Goal: Task Accomplishment & Management: Manage account settings

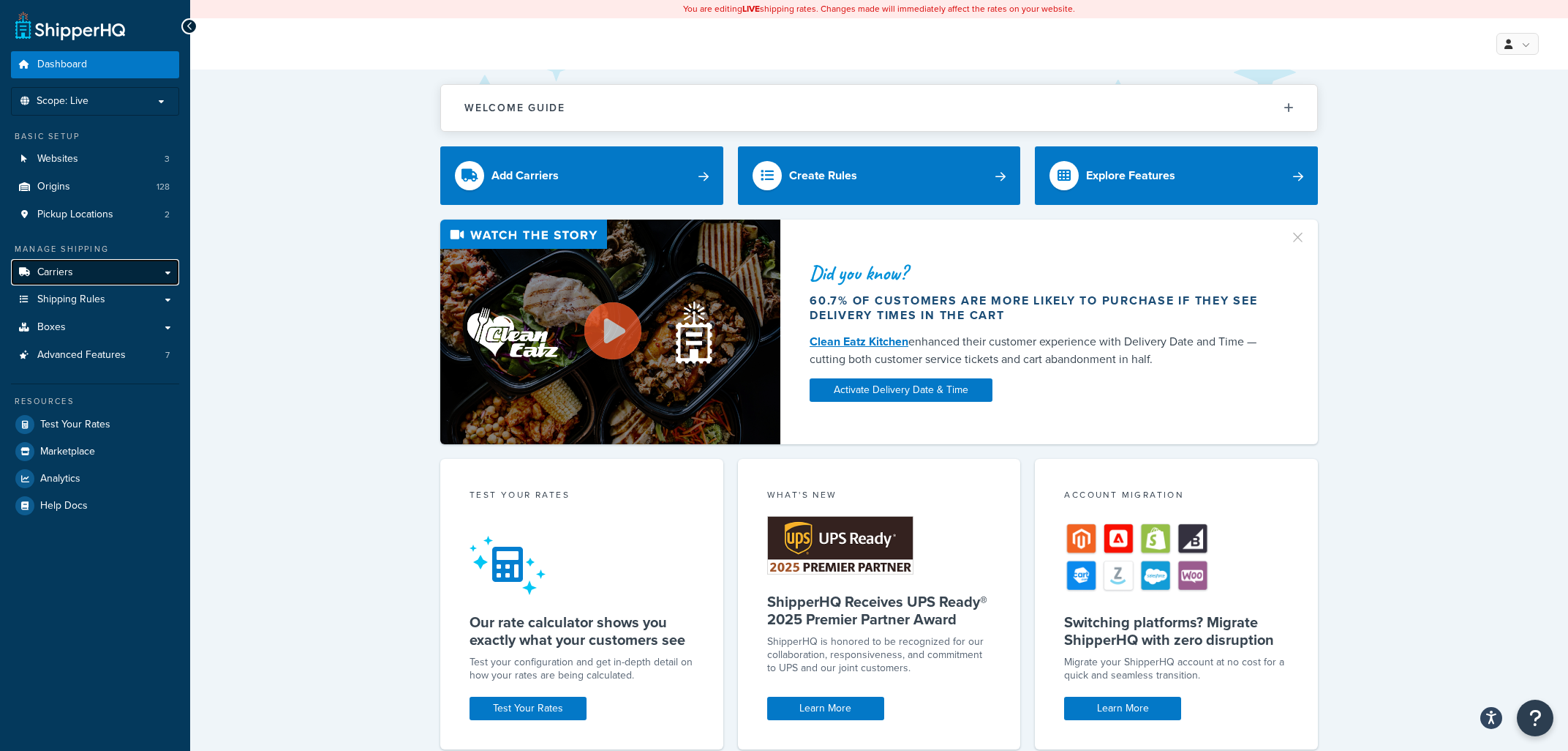
click at [91, 282] on link "Carriers" at bounding box center [95, 273] width 169 height 28
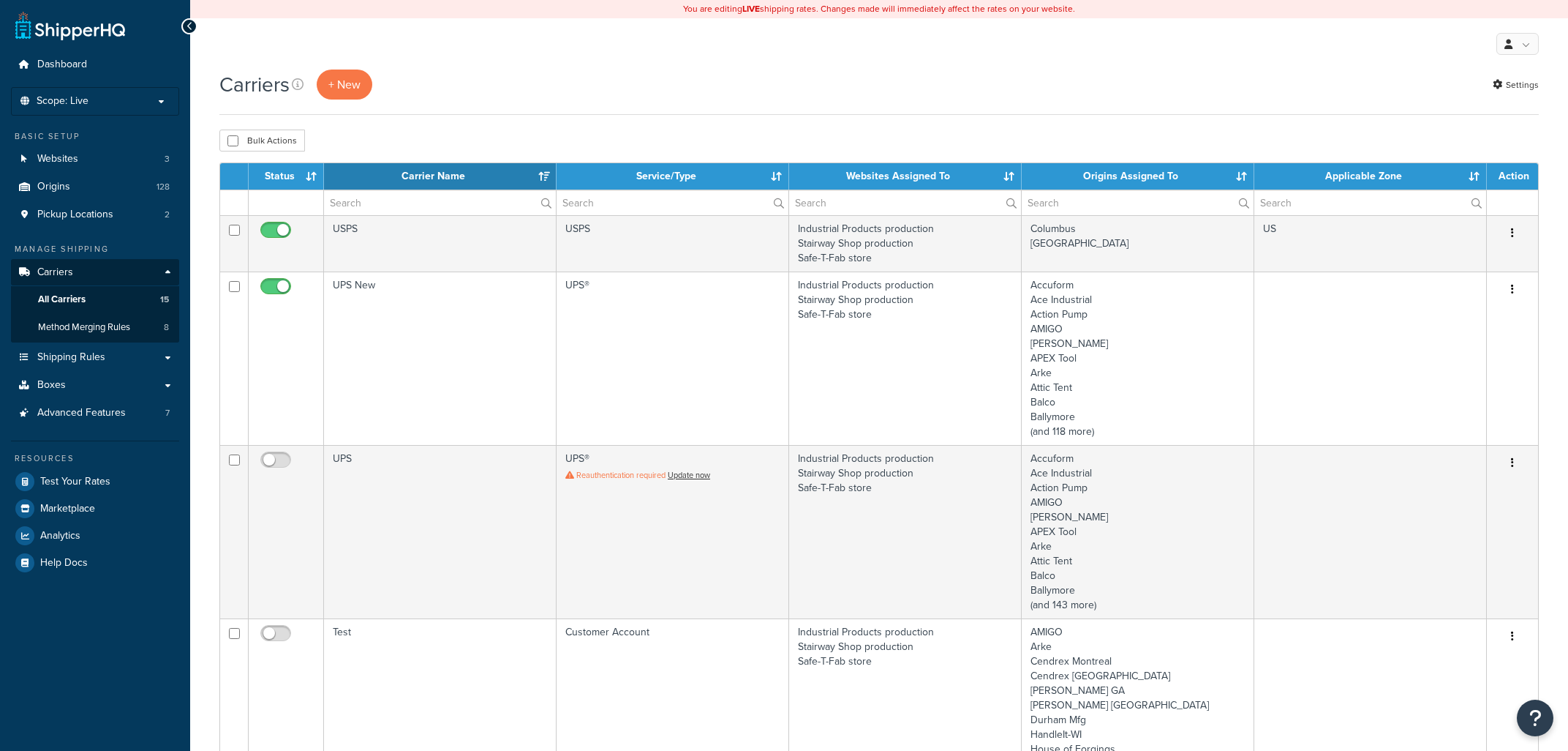
select select "15"
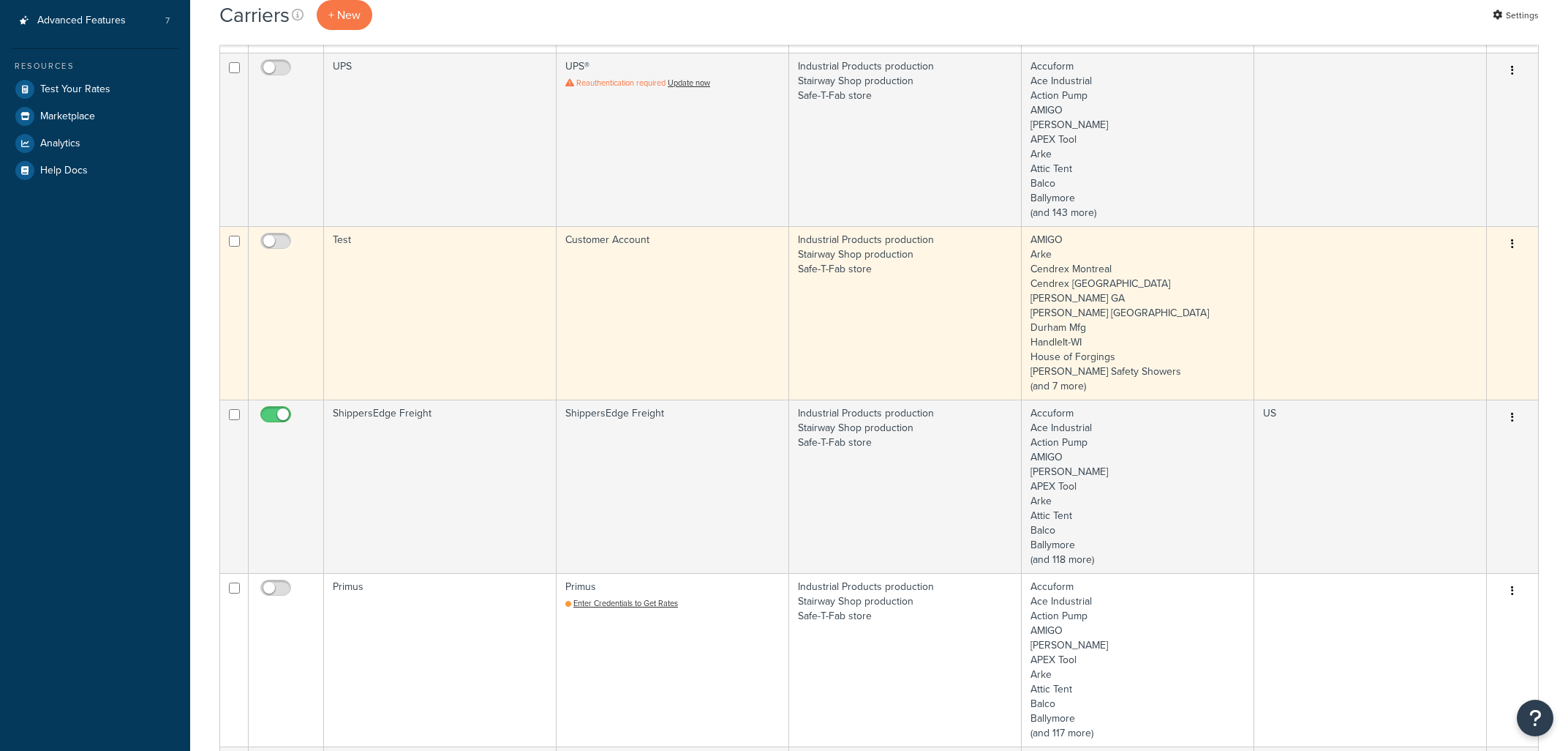
scroll to position [706, 0]
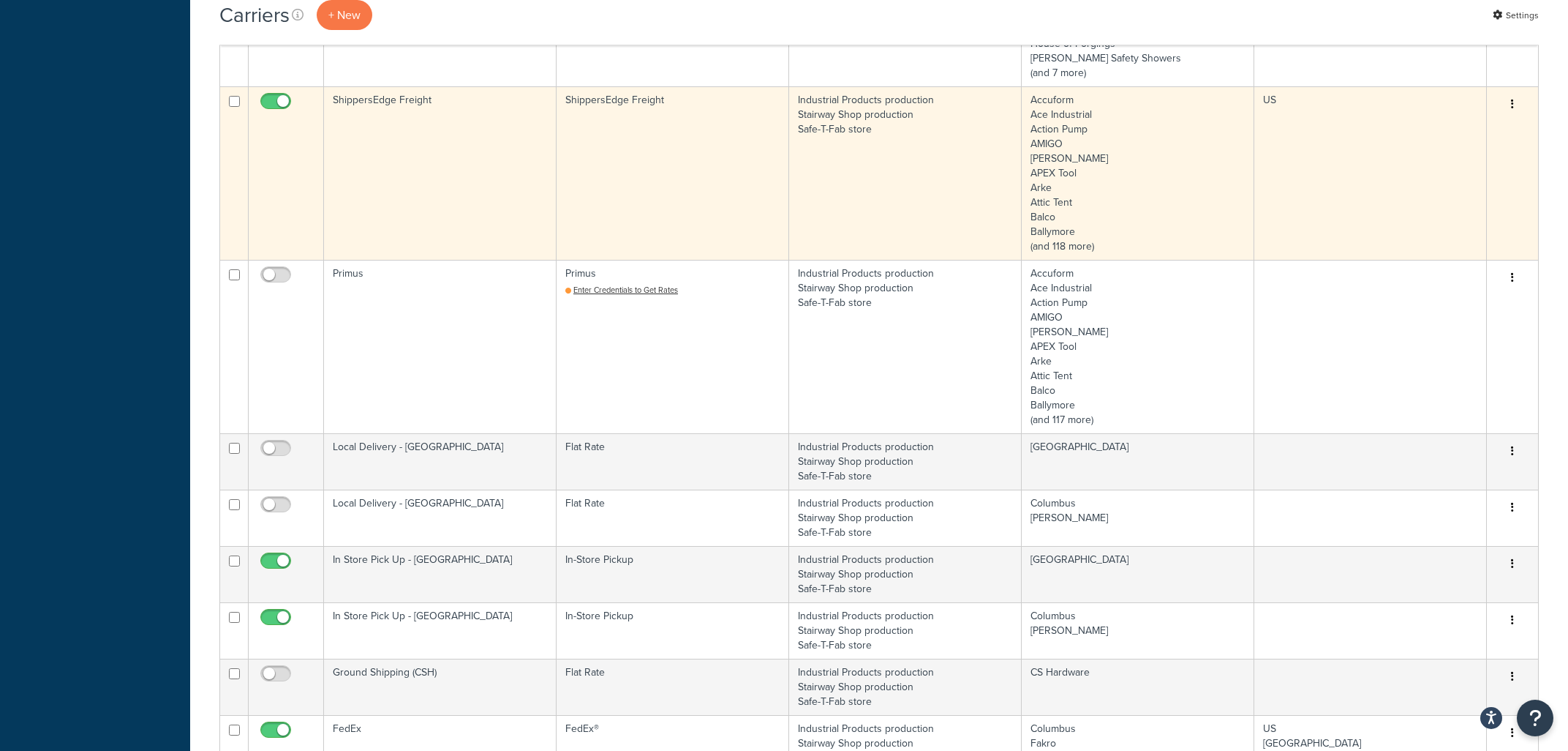
click at [867, 169] on td "Industrial Products production Stairway Shop production Safe-T-Fab store" at bounding box center [905, 172] width 232 height 173
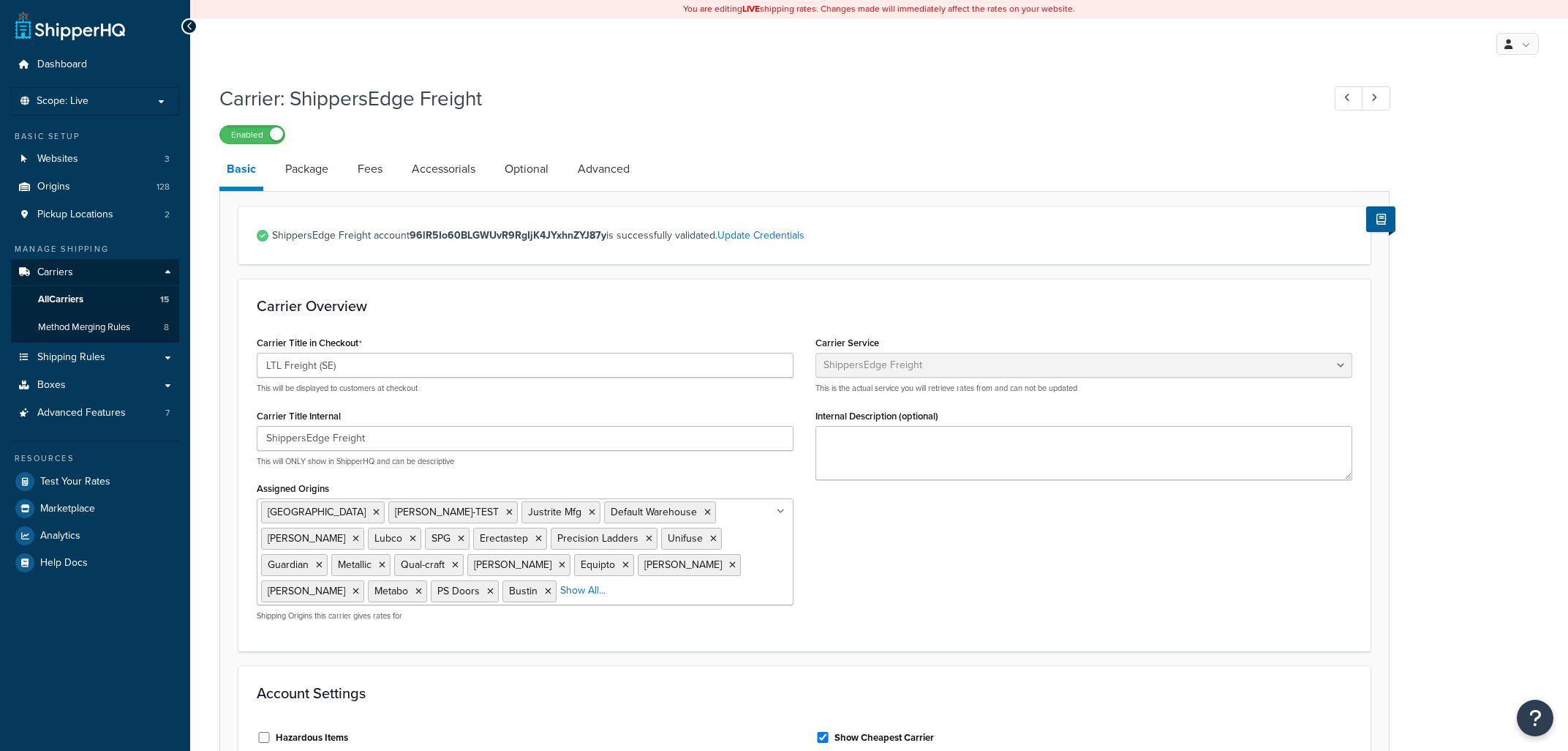
select select "shippersEdgeFreight"
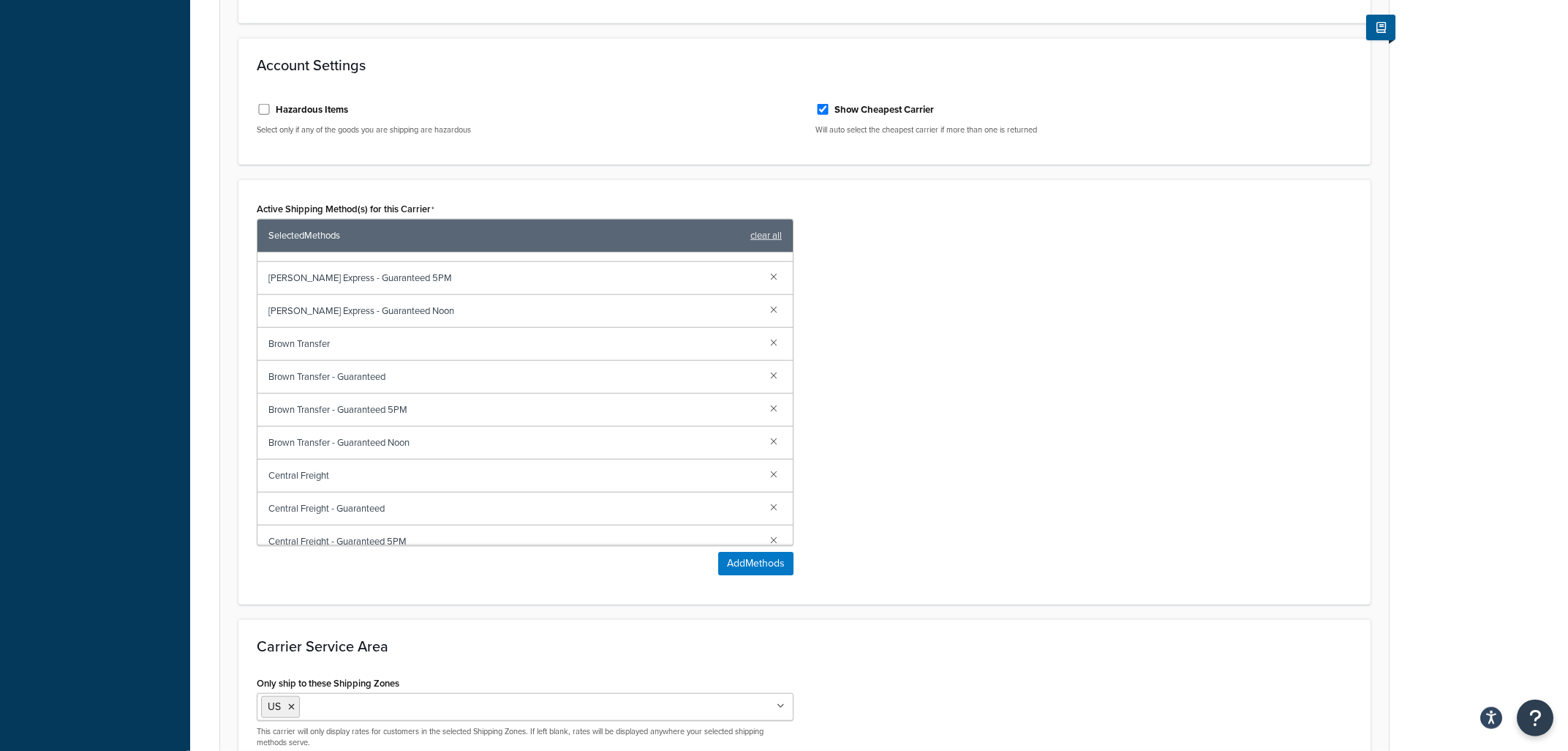
scroll to position [789, 0]
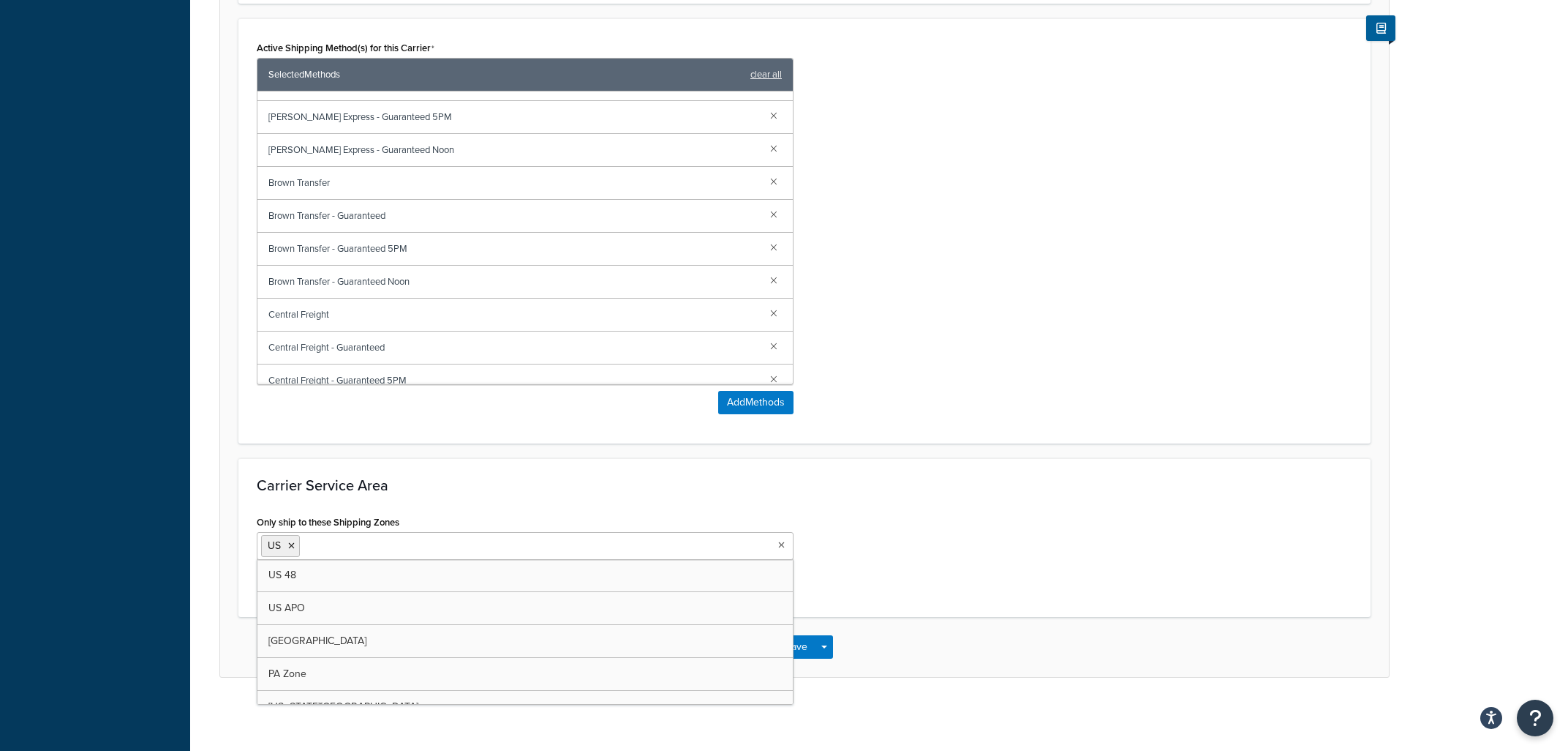
click at [502, 548] on ul "US" at bounding box center [524, 545] width 537 height 28
click at [349, 546] on icon at bounding box center [348, 546] width 6 height 9
click at [952, 660] on div "Save Save Dropdown Save and Edit" at bounding box center [804, 647] width 1169 height 60
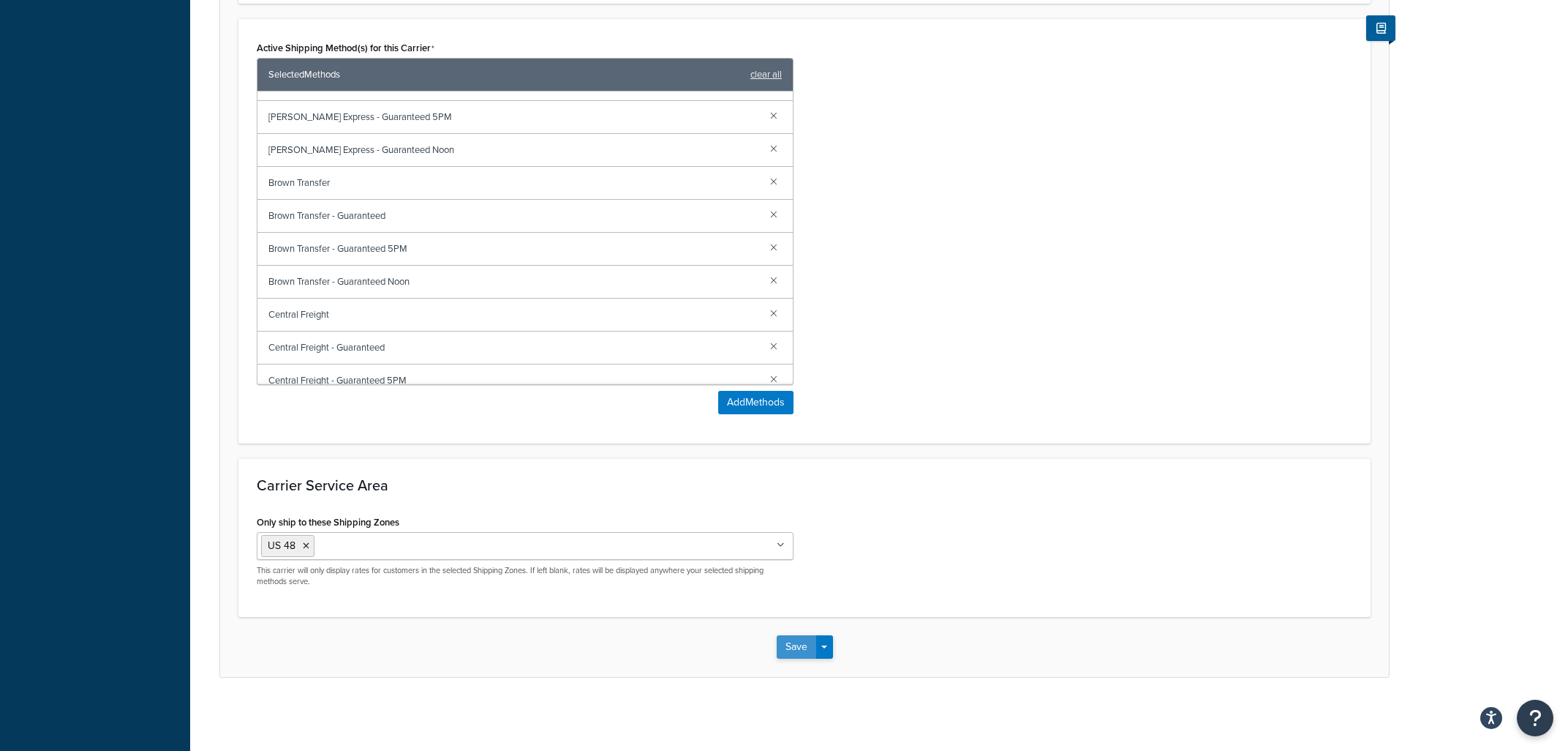
click at [795, 653] on button "Save" at bounding box center [796, 647] width 40 height 23
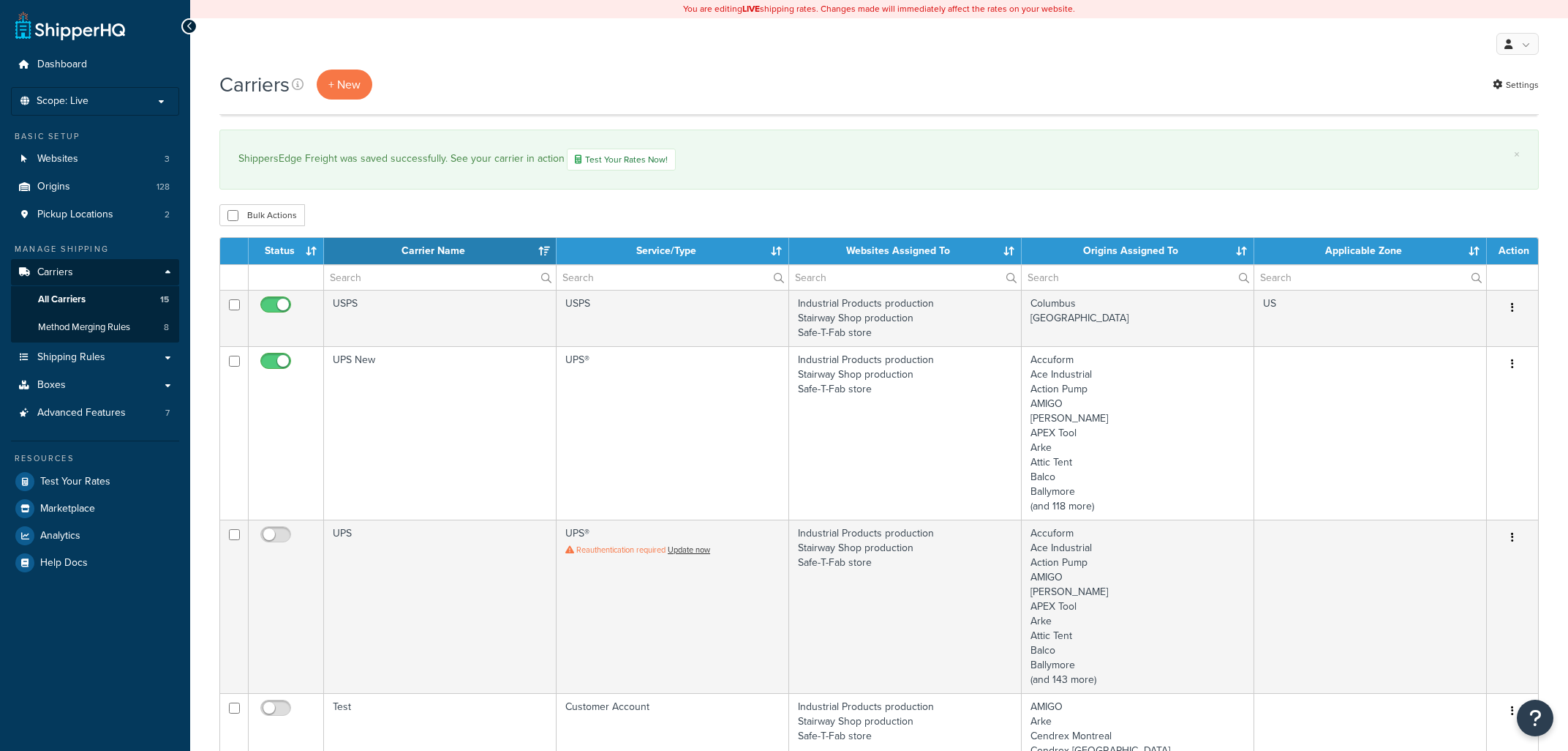
select select "15"
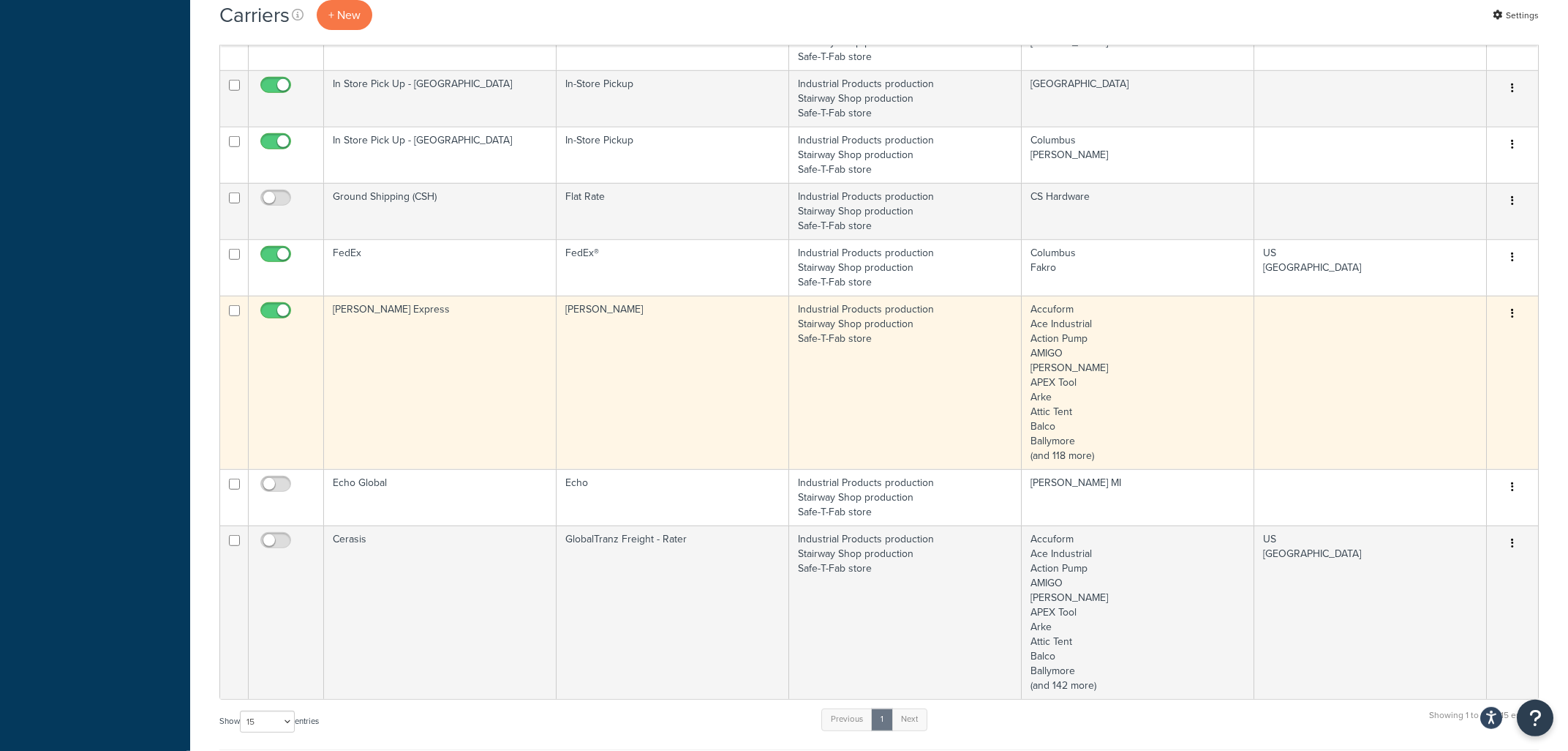
scroll to position [1255, 0]
click at [634, 336] on td "Estes" at bounding box center [673, 383] width 232 height 173
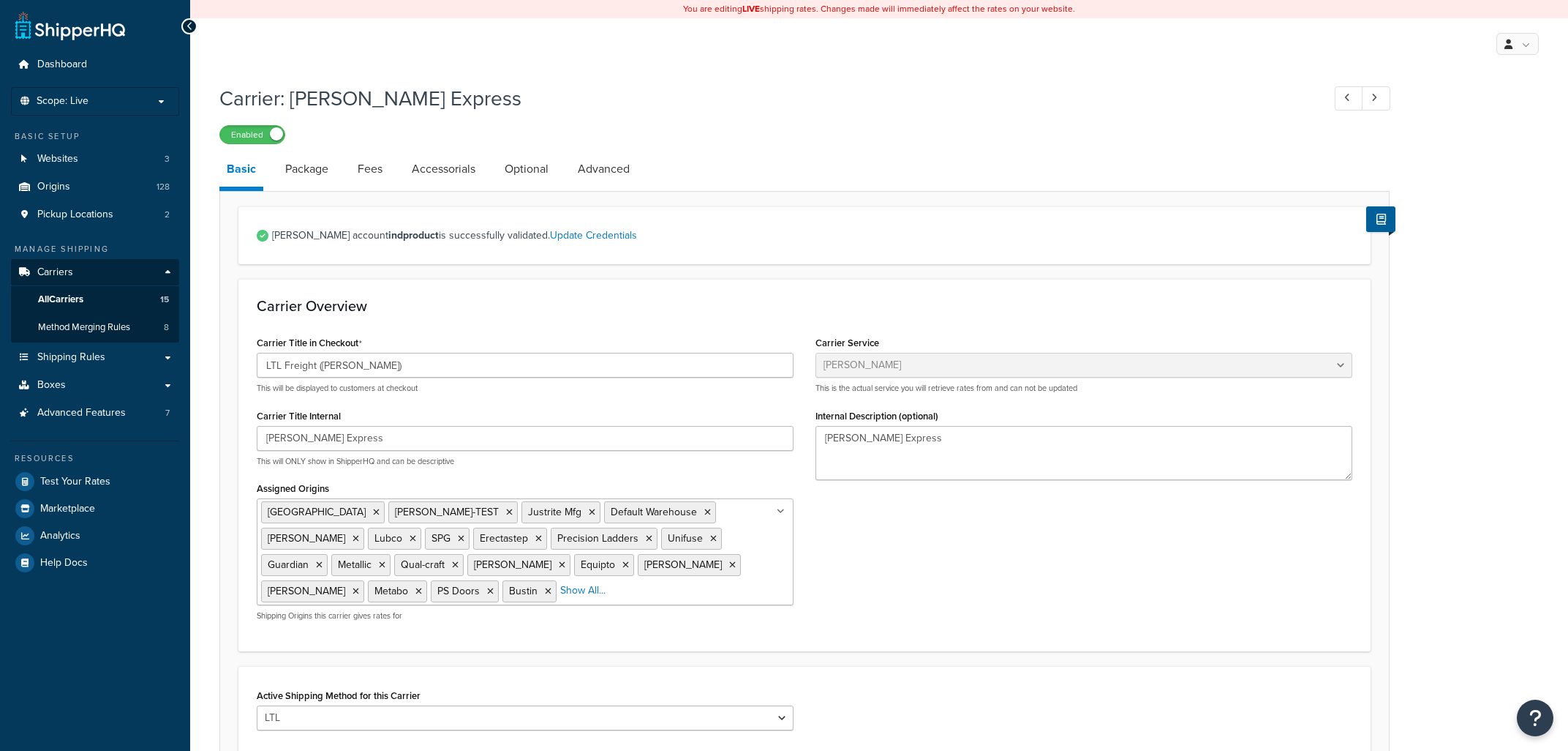
select select "estesFreight"
click at [89, 302] on link "All Carriers 15" at bounding box center [95, 299] width 169 height 28
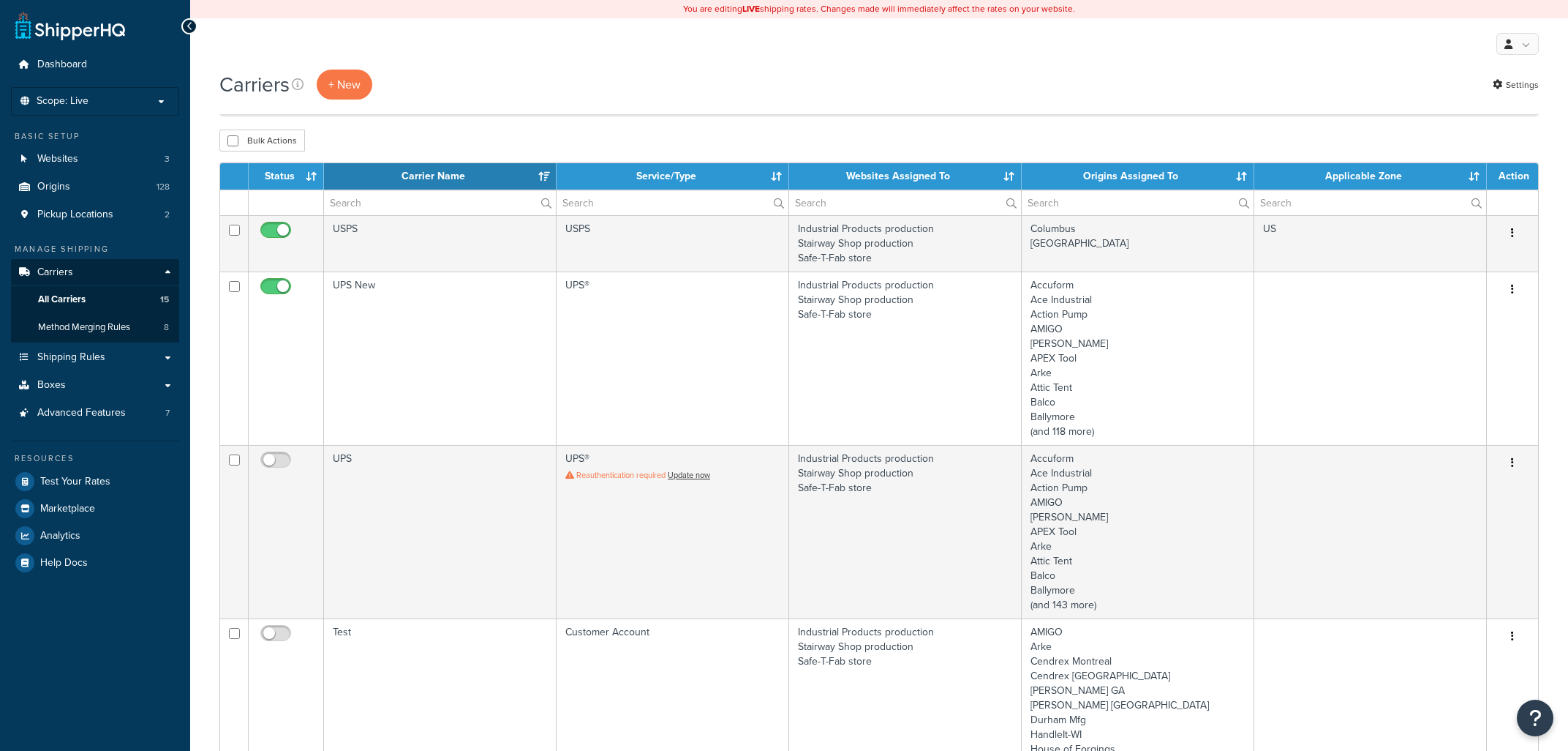
select select "15"
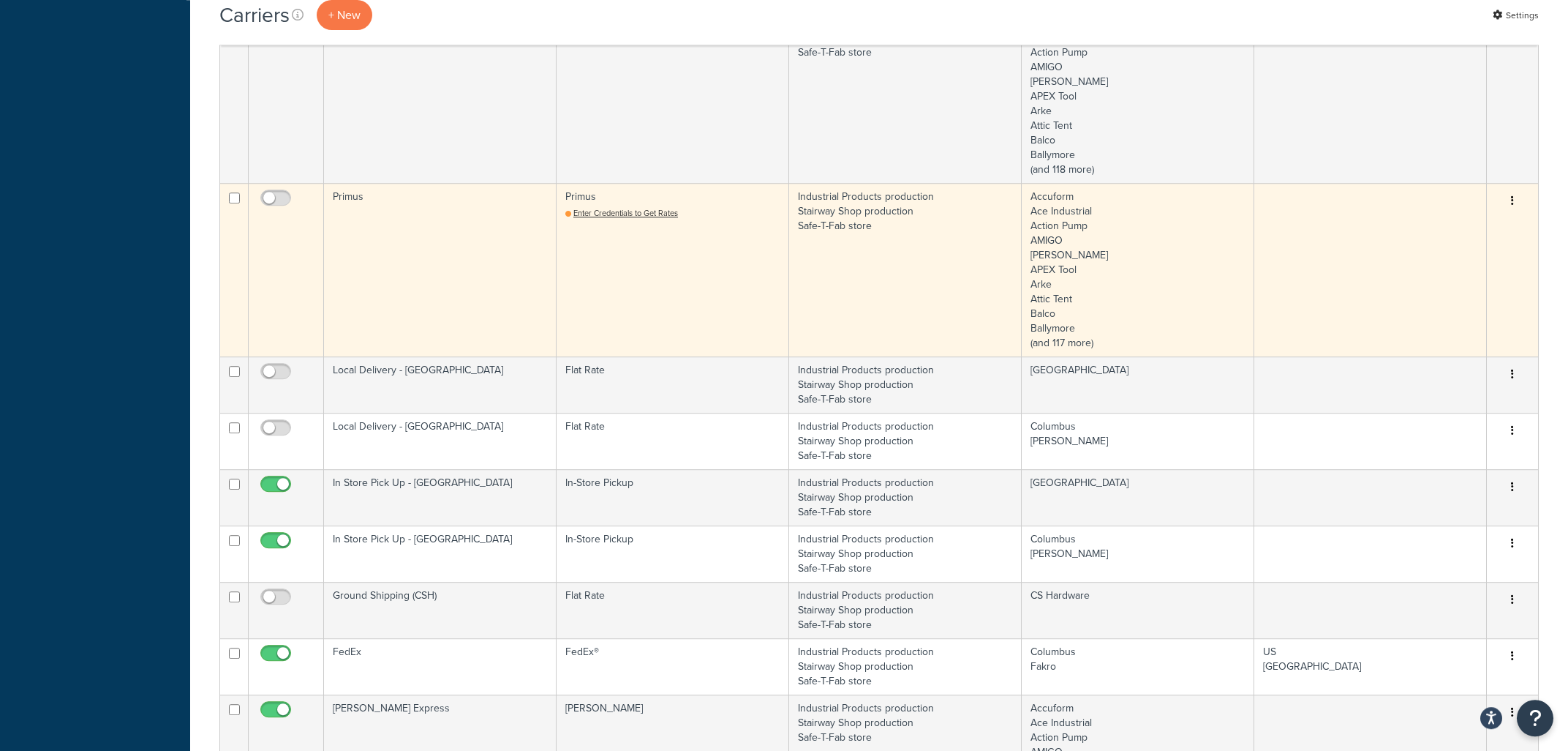
scroll to position [785, 0]
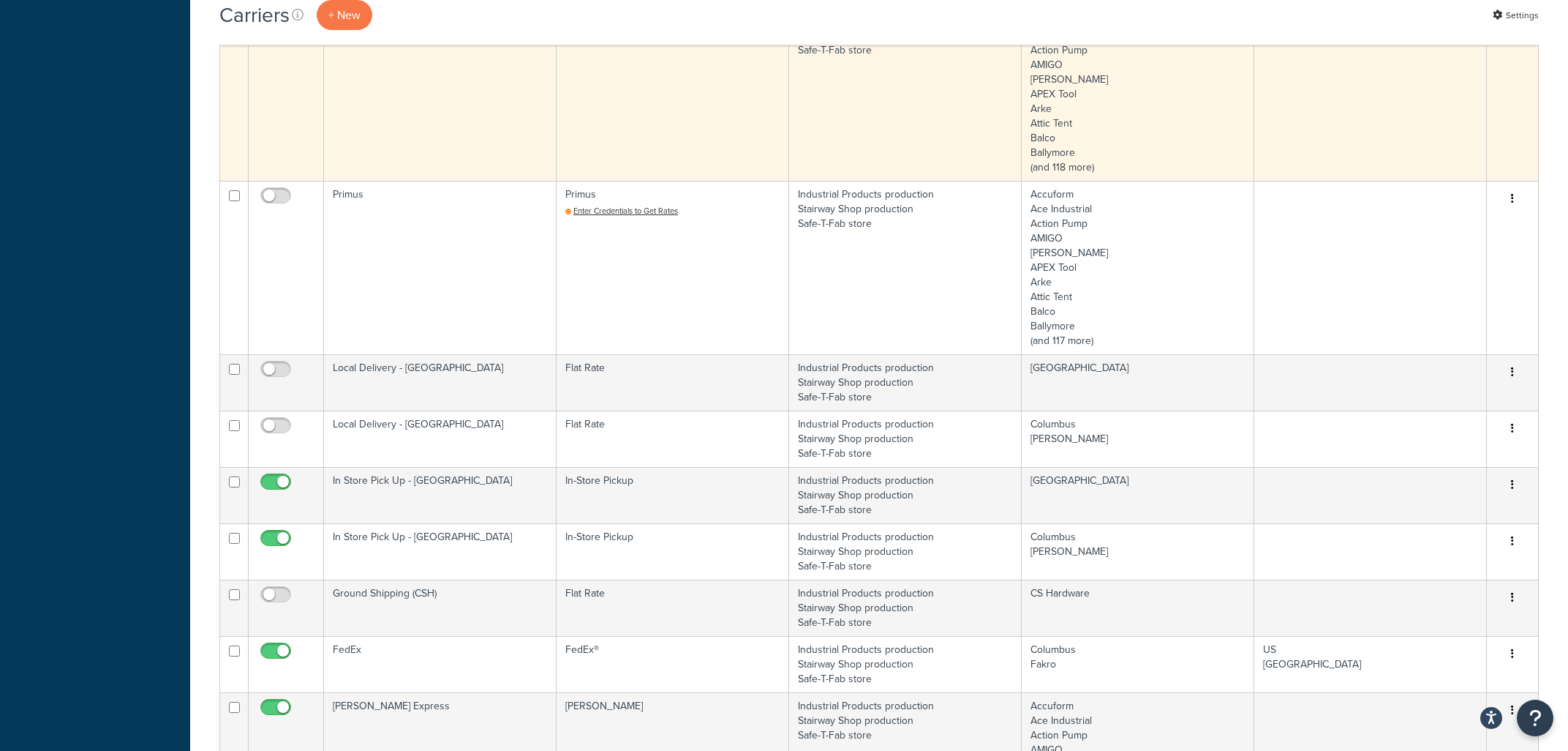
click at [1365, 128] on td "US 48" at bounding box center [1371, 93] width 232 height 173
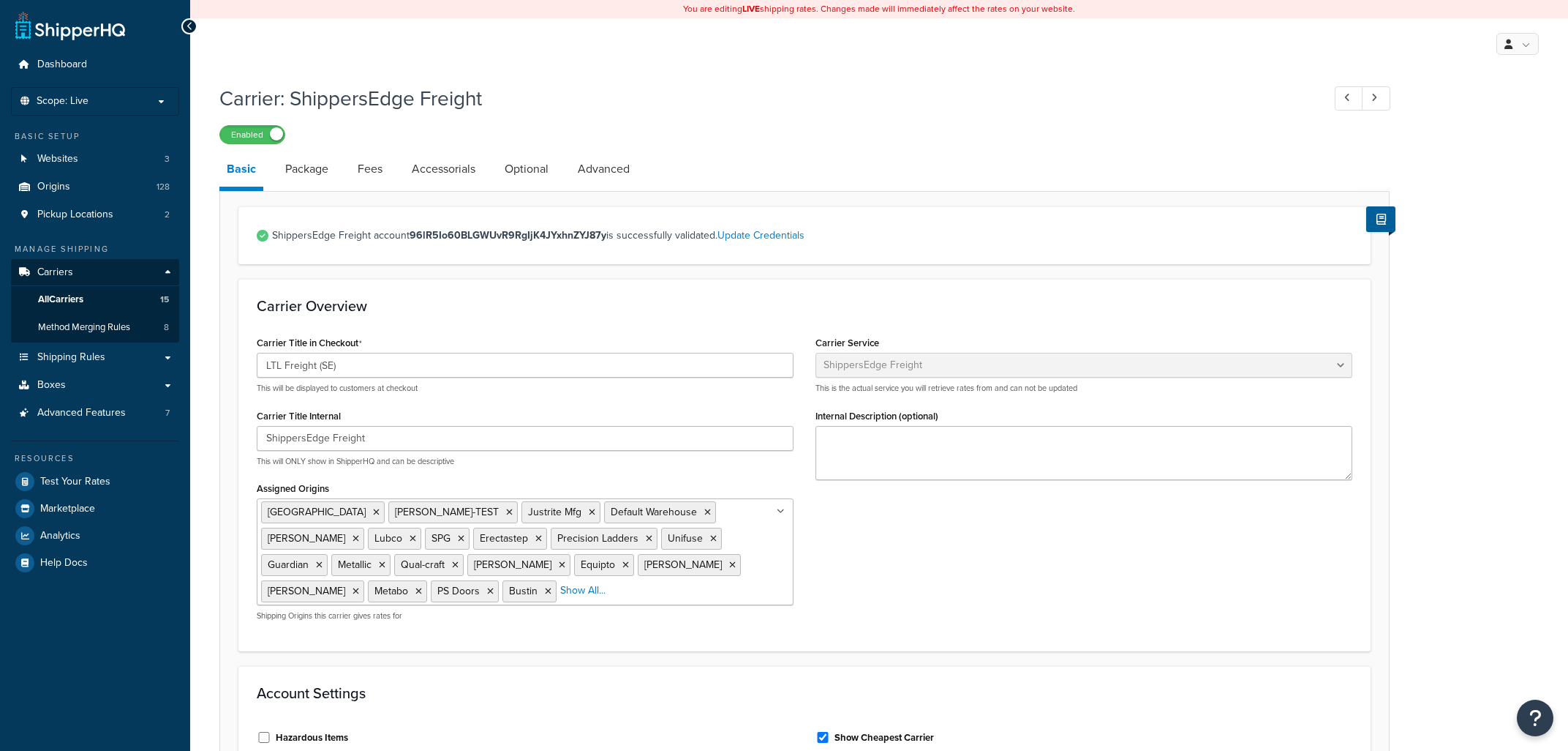
select select "shippersEdgeFreight"
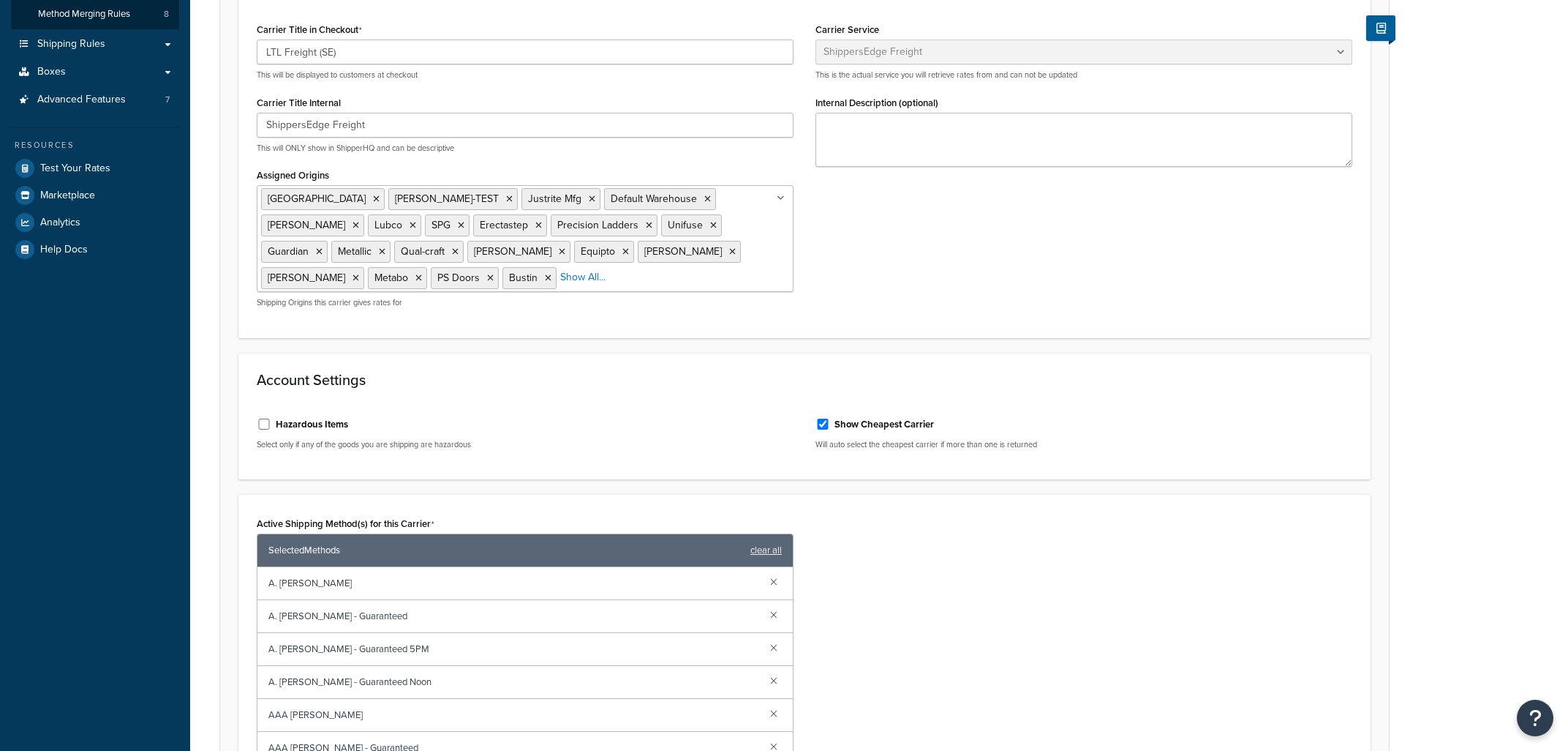
scroll to position [706, 0]
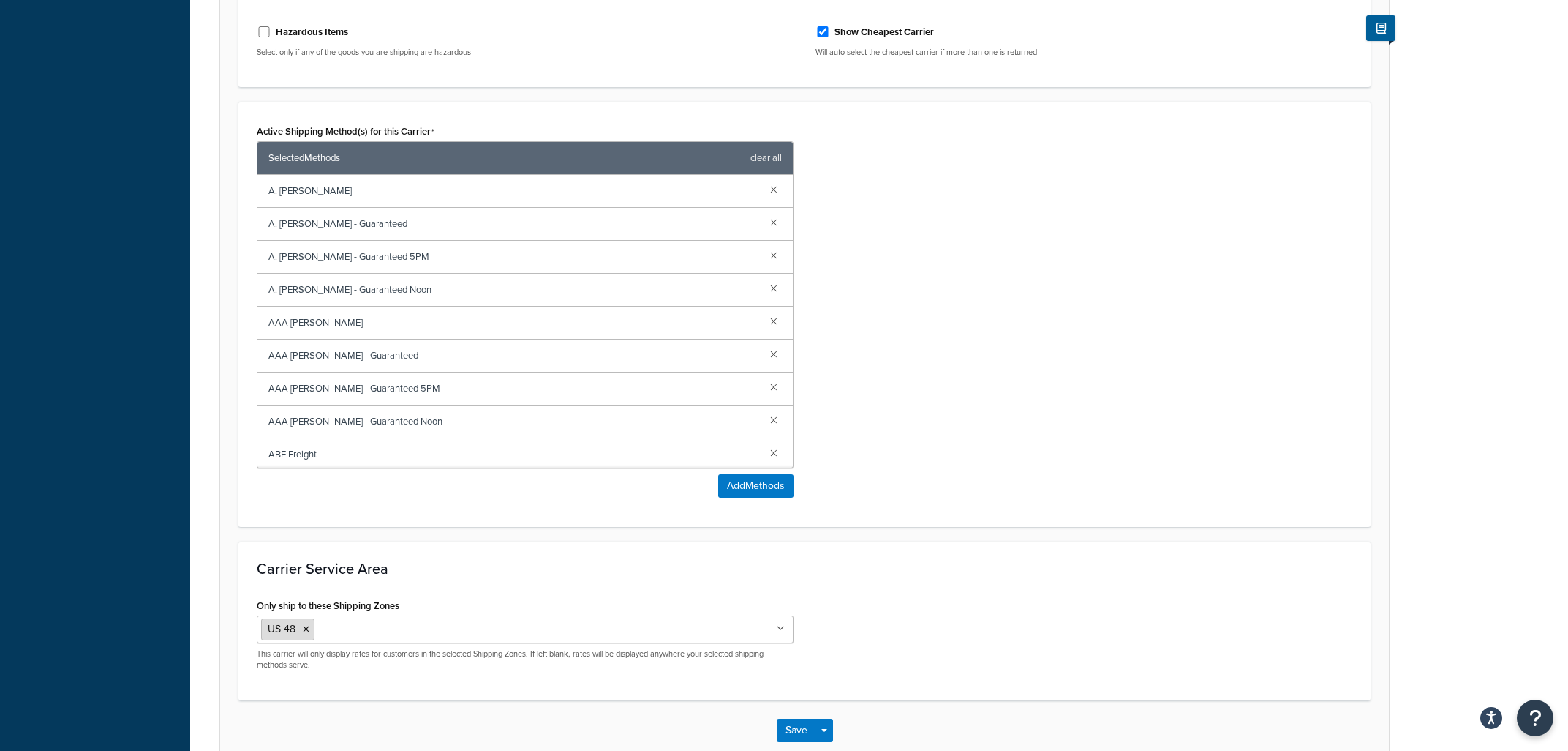
click at [307, 631] on icon at bounding box center [305, 629] width 6 height 9
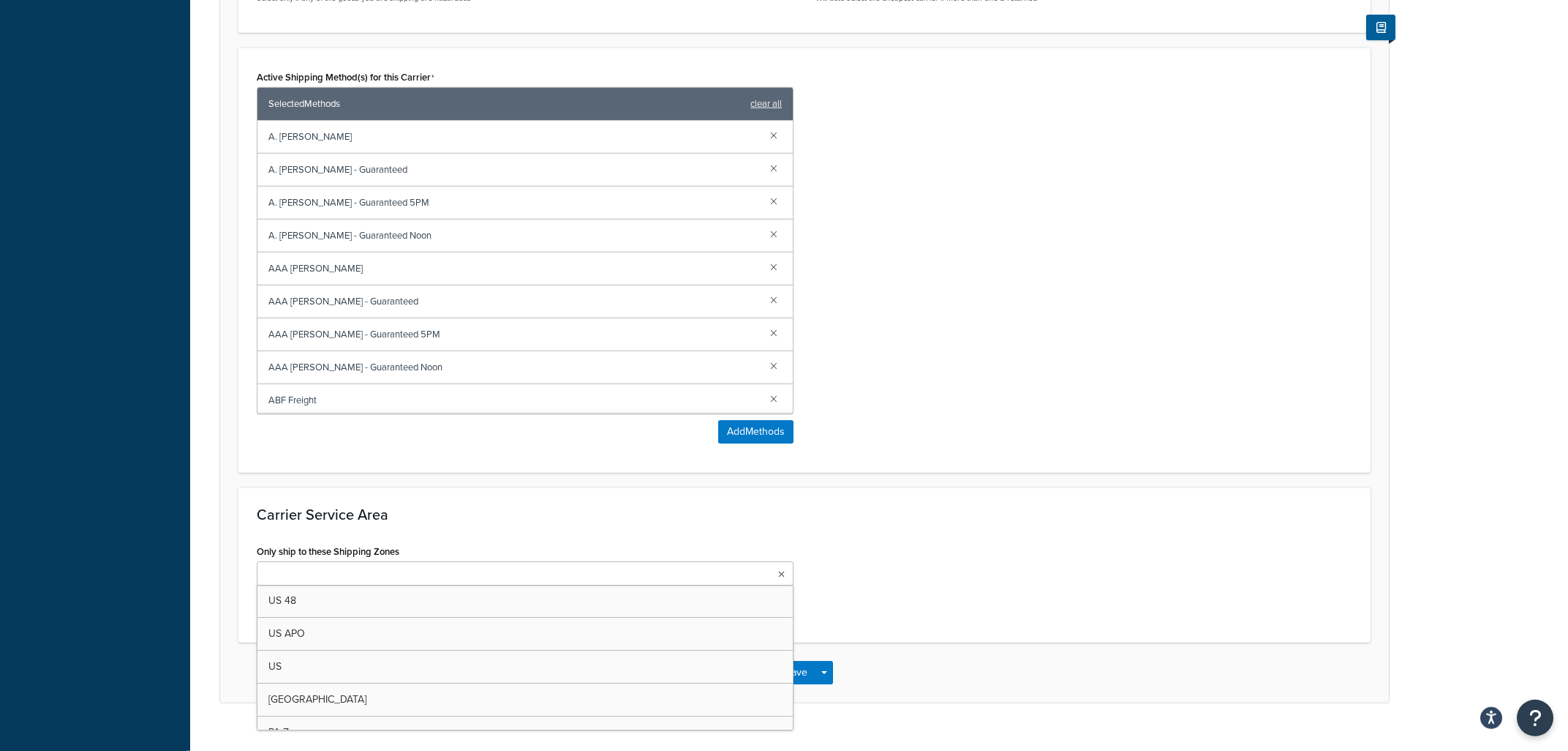
scroll to position [785, 0]
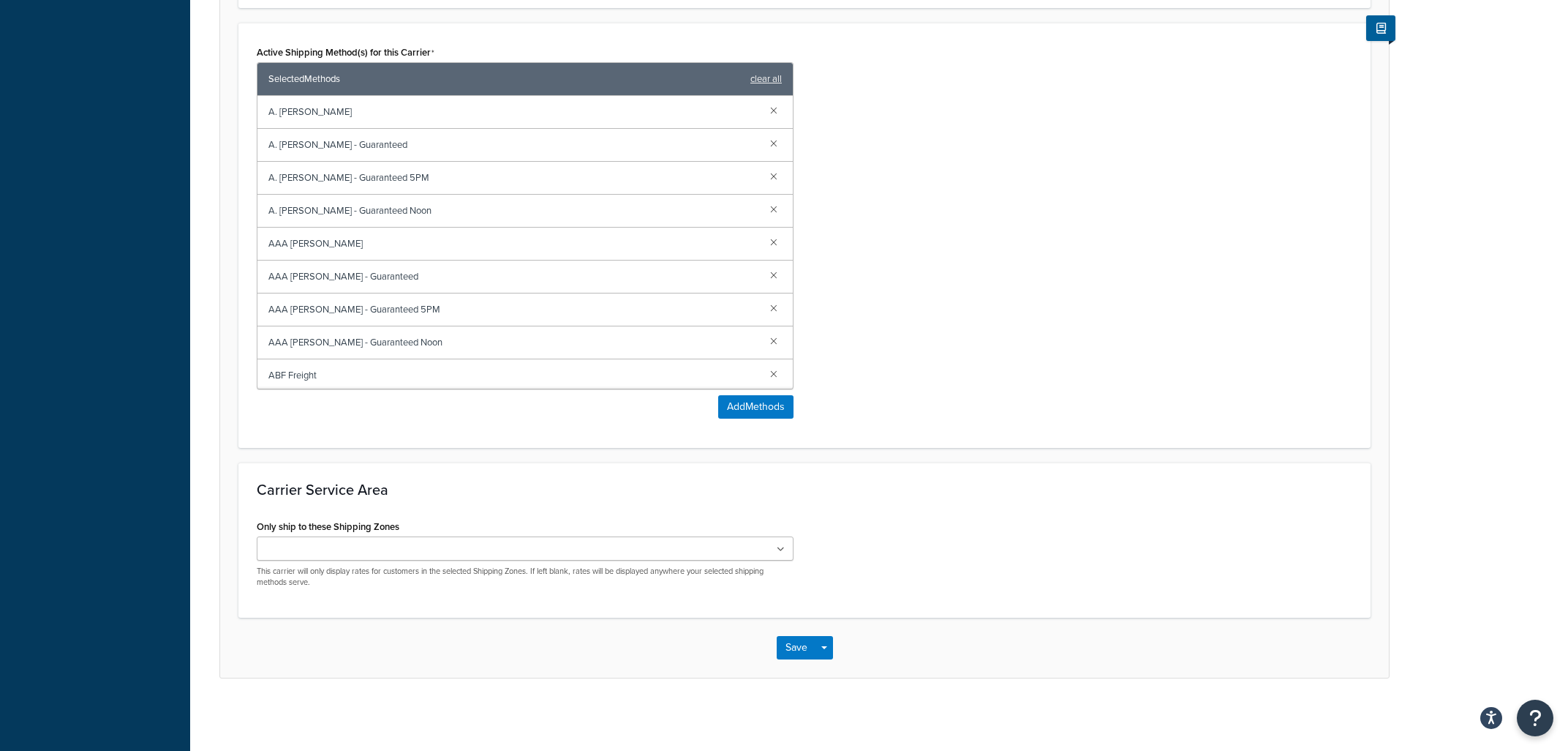
click at [961, 560] on div "Only ship to these Shipping Zones US 48 US APO [GEOGRAPHIC_DATA] [GEOGRAPHIC_DA…" at bounding box center [805, 557] width 1118 height 83
click at [792, 656] on button "Save" at bounding box center [796, 647] width 40 height 23
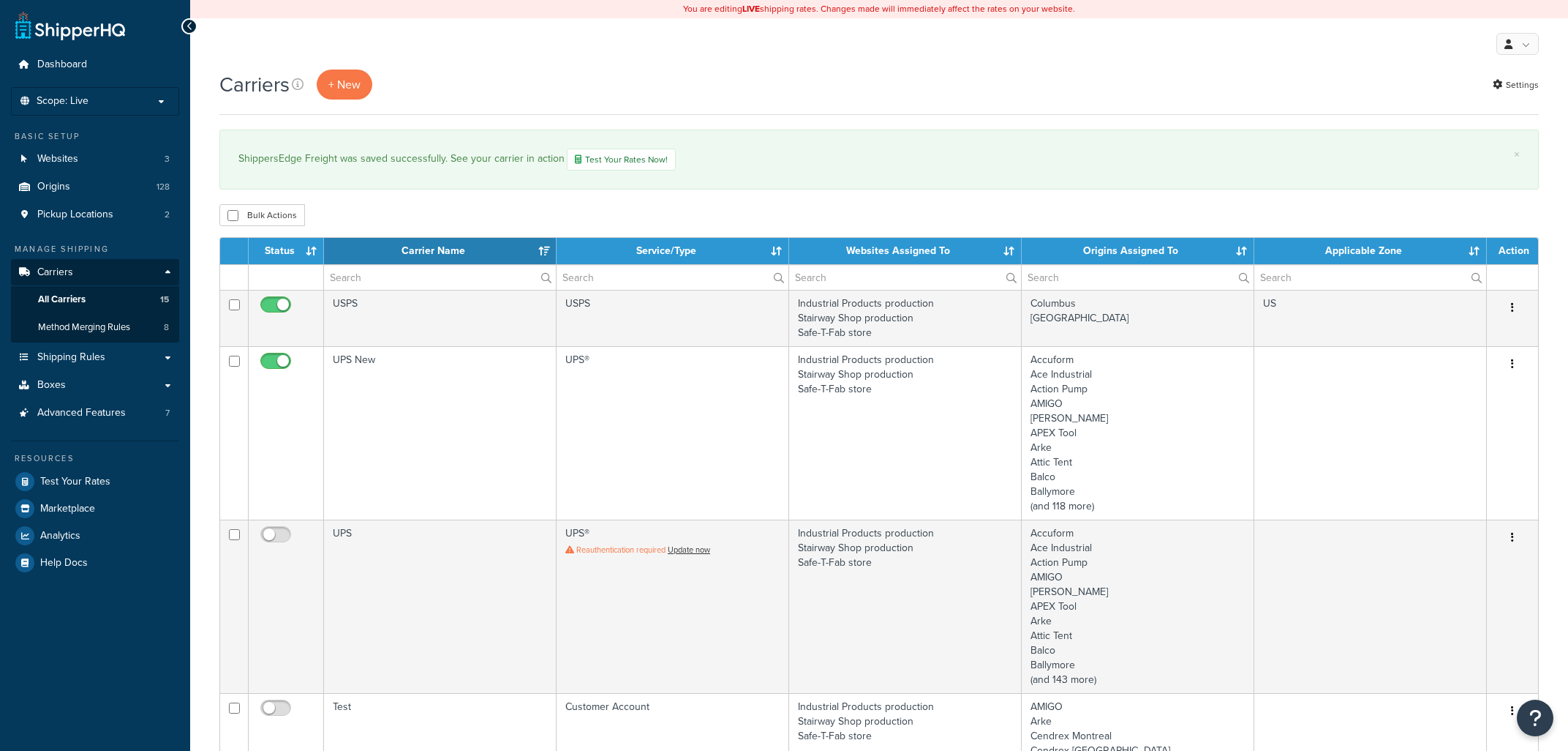
select select "15"
